Goal: Browse casually: Explore the website without a specific task or goal

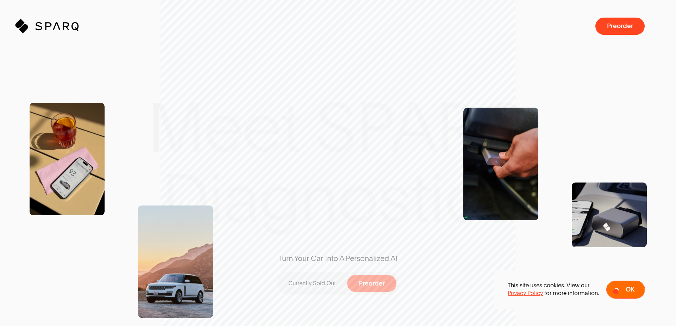
click at [616, 292] on button "Ok" at bounding box center [625, 290] width 39 height 18
drag, startPoint x: 676, startPoint y: 16, endPoint x: 676, endPoint y: 25, distance: 9.2
click at [676, 25] on span at bounding box center [673, 163] width 6 height 326
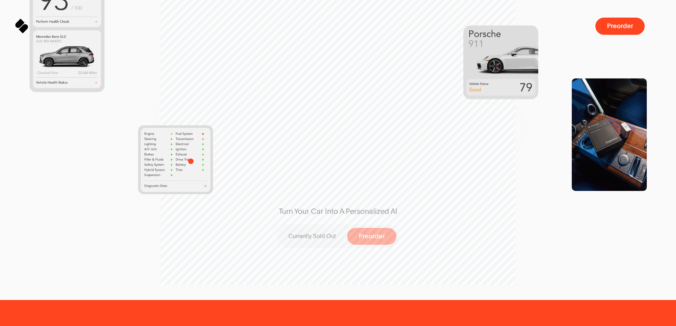
click at [191, 161] on img at bounding box center [175, 159] width 75 height 69
click at [18, 27] on icon at bounding box center [18, 25] width 8 height 8
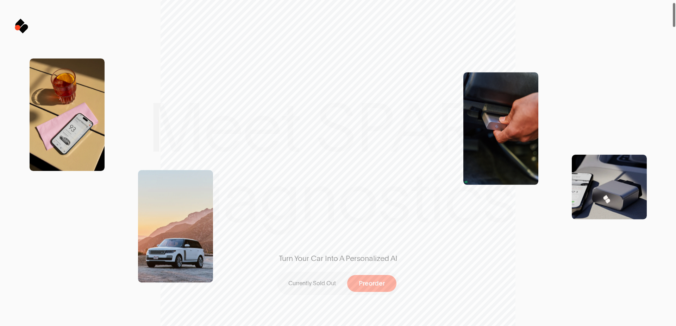
click at [18, 27] on icon at bounding box center [18, 25] width 8 height 8
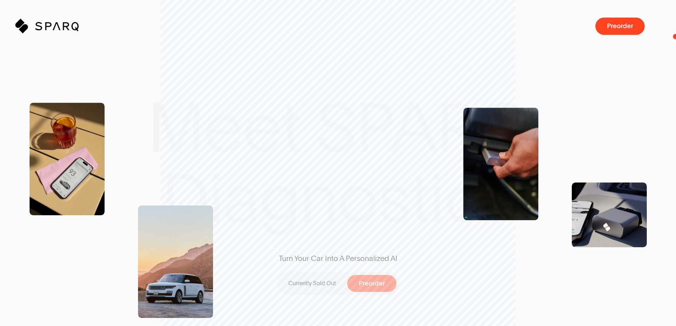
drag, startPoint x: 676, startPoint y: 10, endPoint x: 651, endPoint y: 46, distance: 43.3
click at [672, 42] on span at bounding box center [674, 163] width 4 height 326
drag, startPoint x: 622, startPoint y: 151, endPoint x: 625, endPoint y: 68, distance: 83.2
click at [631, 73] on div "Turn Your Car Into A Personalized AI Currently Sold Out Preorder" at bounding box center [338, 163] width 642 height 270
